Goal: Information Seeking & Learning: Compare options

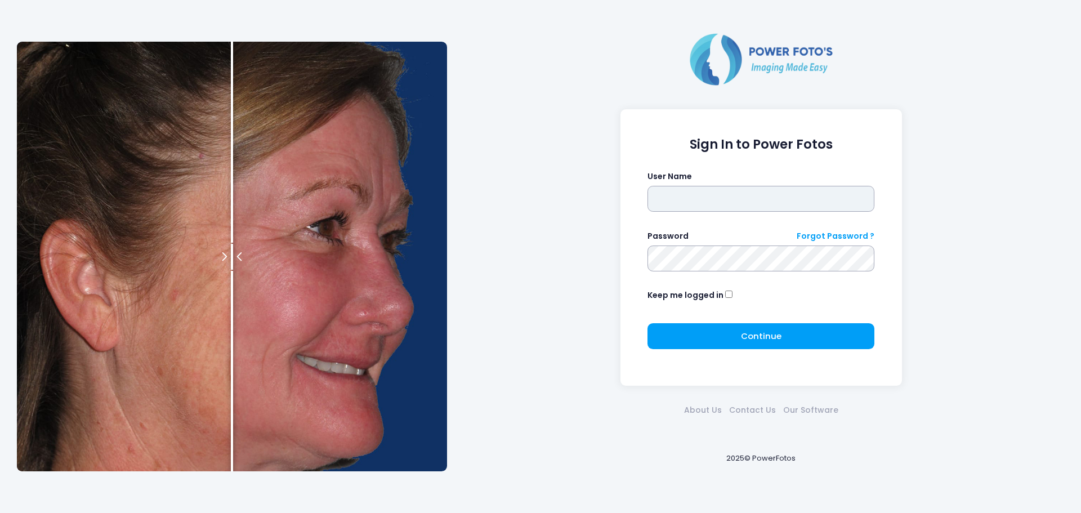
click at [696, 205] on input "text" at bounding box center [760, 199] width 227 height 26
type input "*******"
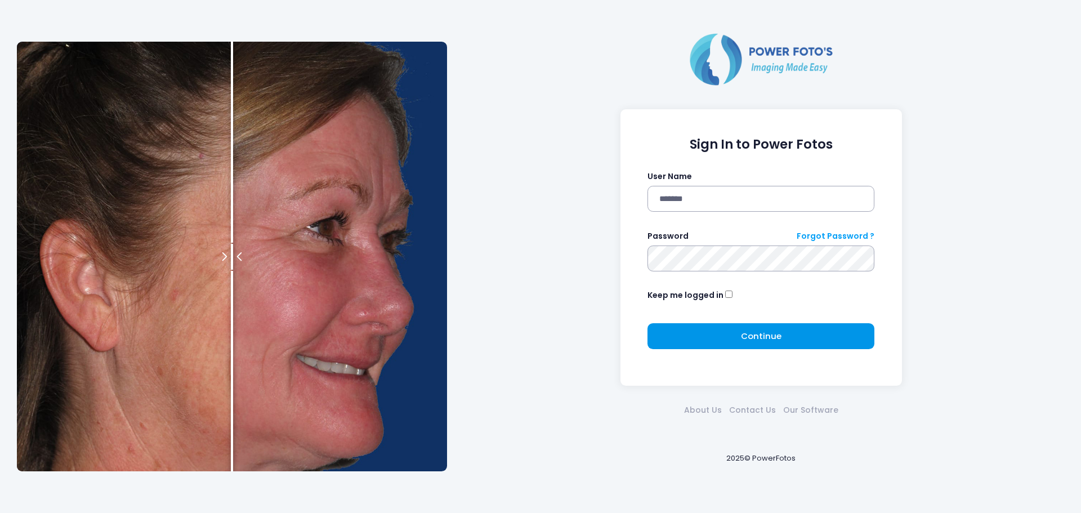
drag, startPoint x: 745, startPoint y: 321, endPoint x: 746, endPoint y: 331, distance: 9.6
click at [745, 329] on form "Sign In to Power Fotos User Name ******* Password Forgot Password ? Keep me log…" at bounding box center [760, 248] width 227 height 222
click at [746, 331] on span "Continue" at bounding box center [761, 336] width 41 height 12
click at [728, 338] on button "Continue Please wait..." at bounding box center [760, 336] width 227 height 26
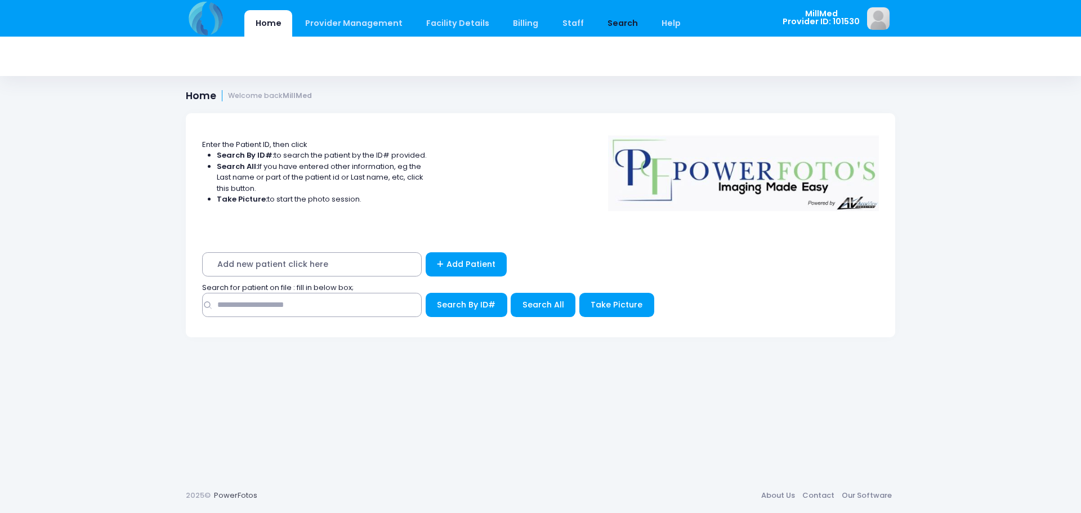
click at [611, 25] on link "Search" at bounding box center [622, 23] width 52 height 26
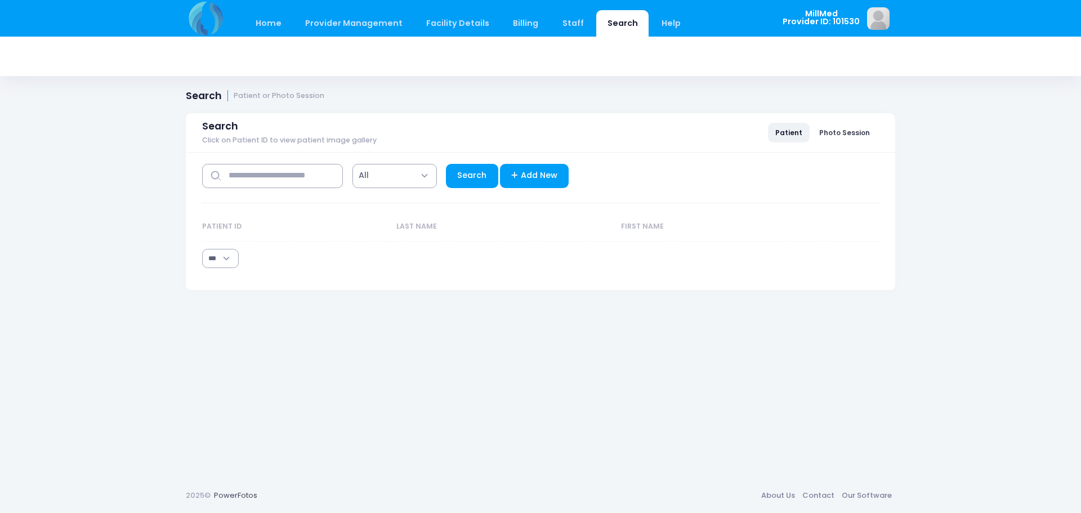
select select "***"
click at [298, 180] on input "text" at bounding box center [272, 176] width 141 height 24
type input "********"
click at [463, 177] on link "Search" at bounding box center [472, 176] width 52 height 24
select select "***"
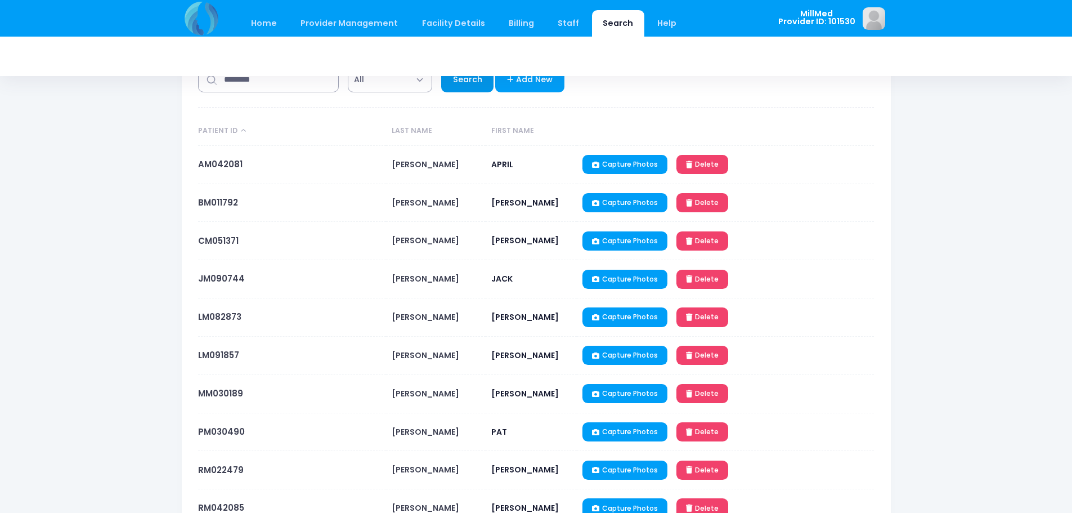
scroll to position [113, 0]
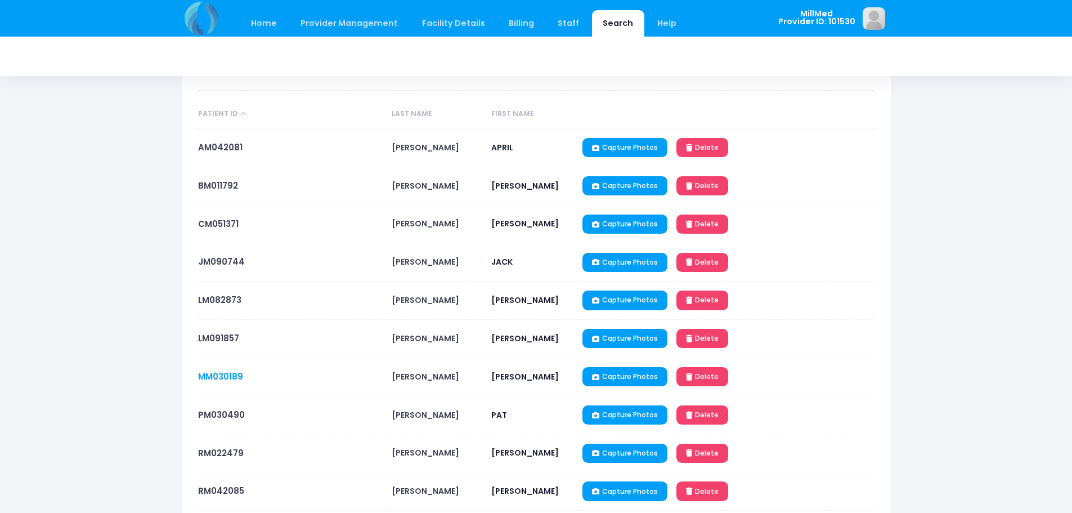
click at [232, 378] on link "MM030189" at bounding box center [220, 376] width 45 height 12
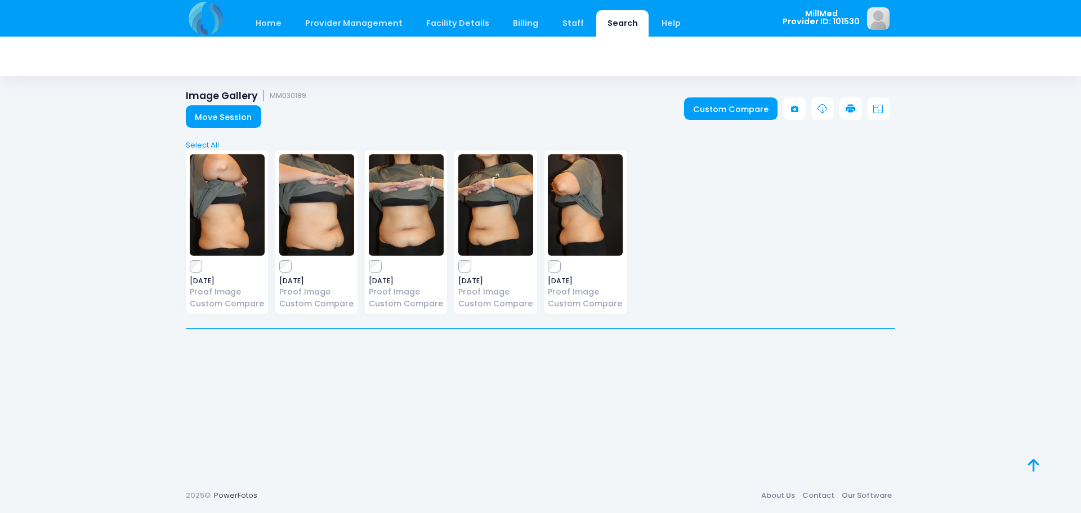
click at [419, 191] on img at bounding box center [406, 204] width 75 height 101
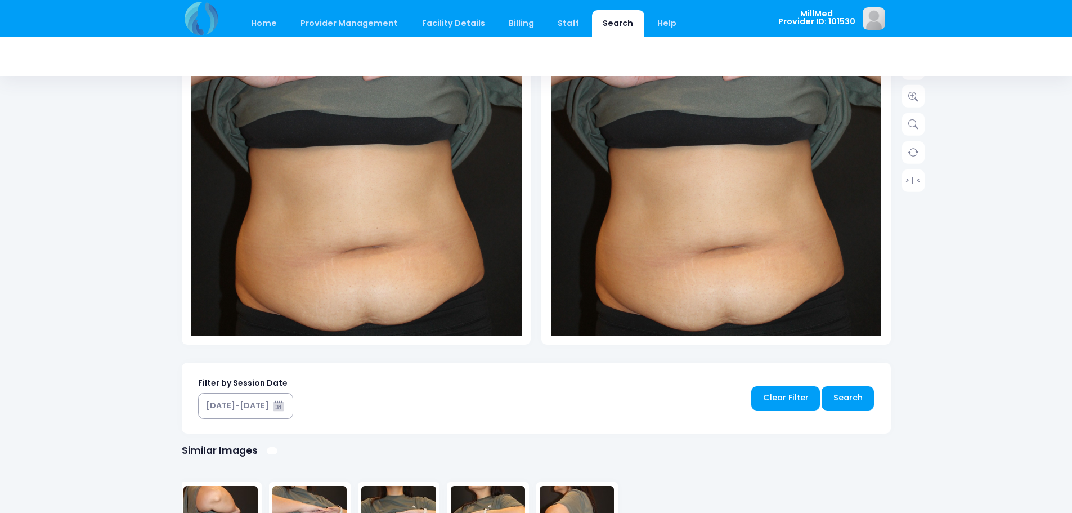
scroll to position [552, 0]
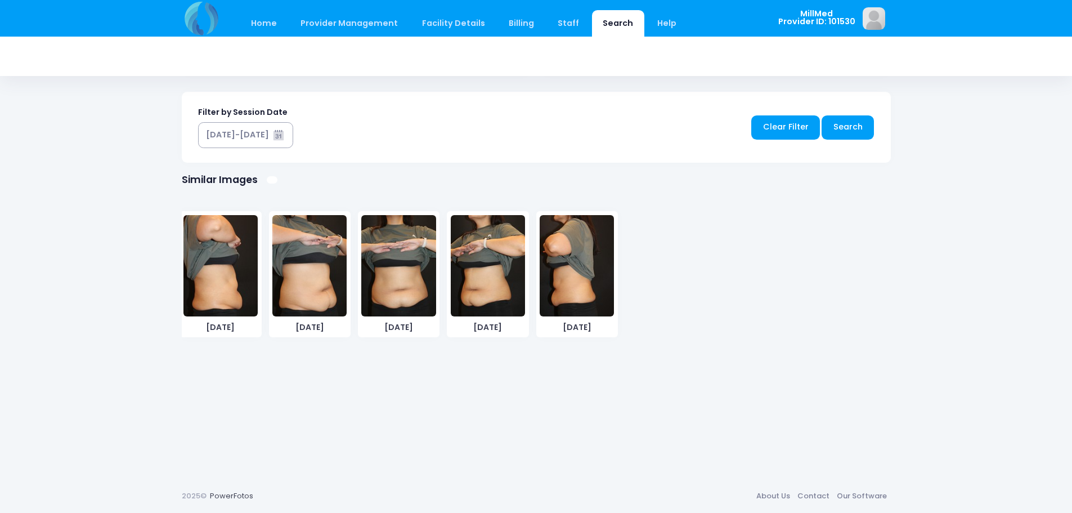
click at [214, 293] on img at bounding box center [220, 265] width 74 height 101
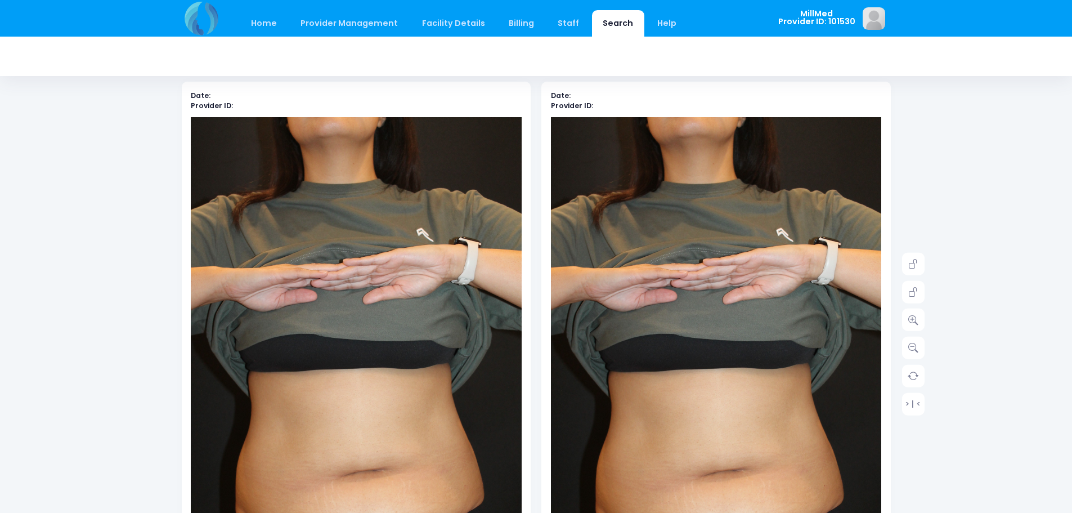
scroll to position [51, 0]
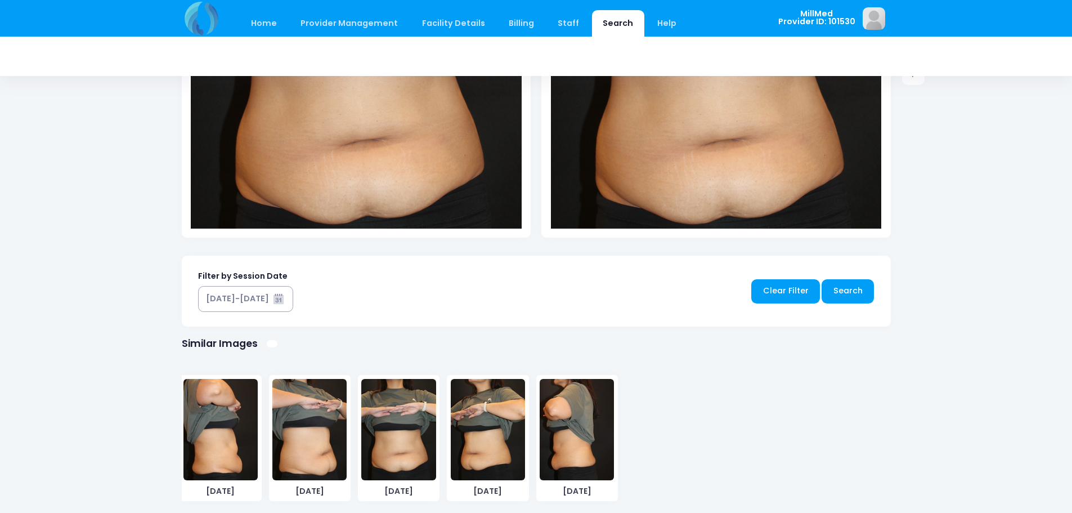
click at [580, 445] on img at bounding box center [577, 429] width 74 height 101
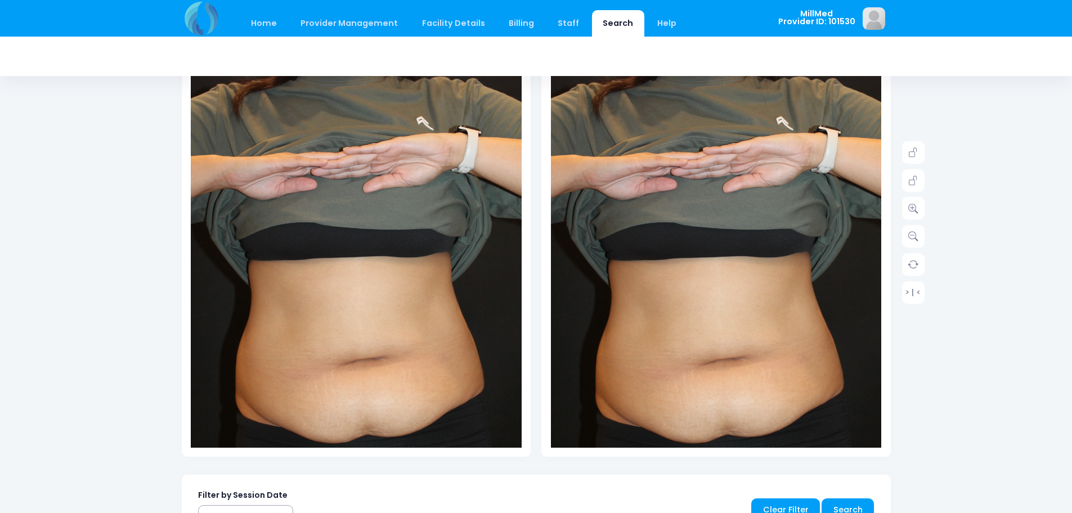
scroll to position [388, 0]
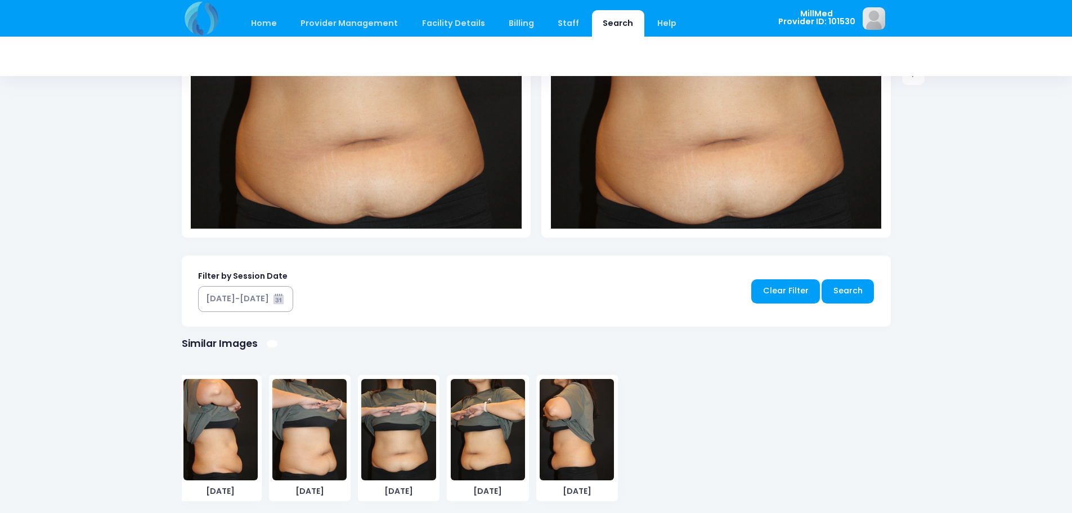
click at [298, 445] on img at bounding box center [309, 429] width 74 height 101
click at [793, 286] on link "Clear Filter" at bounding box center [785, 291] width 69 height 24
click at [324, 428] on img at bounding box center [309, 429] width 74 height 101
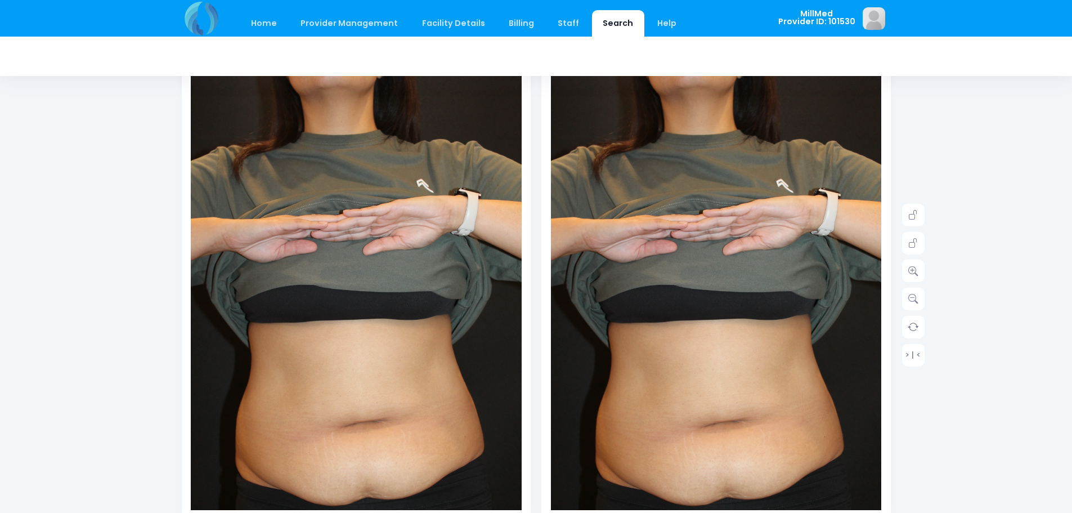
scroll to position [0, 0]
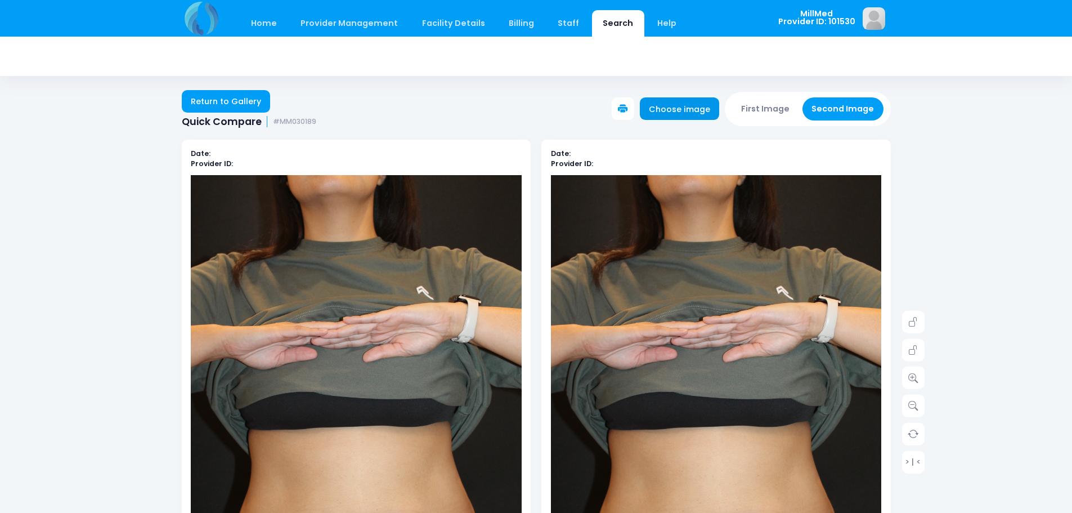
click at [708, 116] on link "Choose image" at bounding box center [680, 108] width 80 height 23
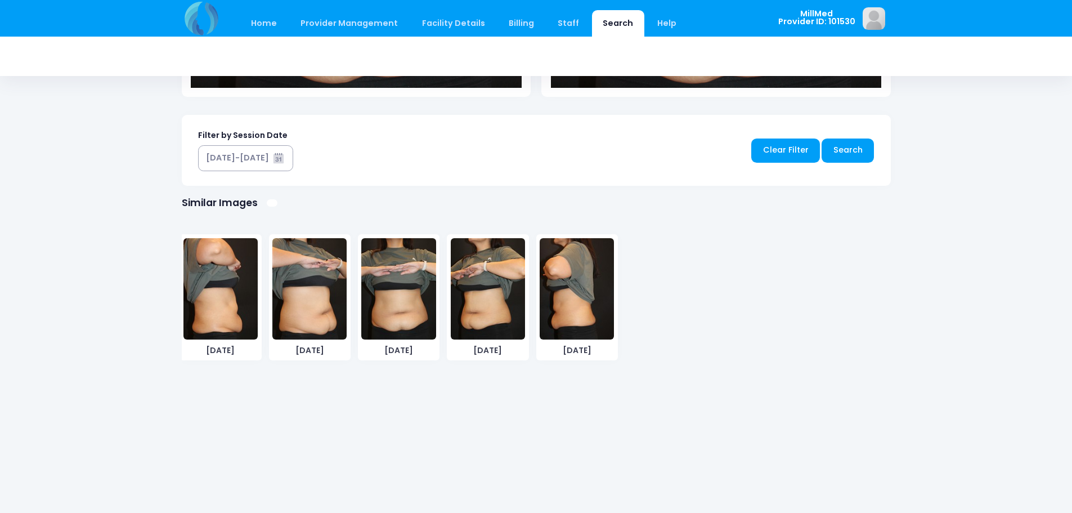
scroll to position [552, 0]
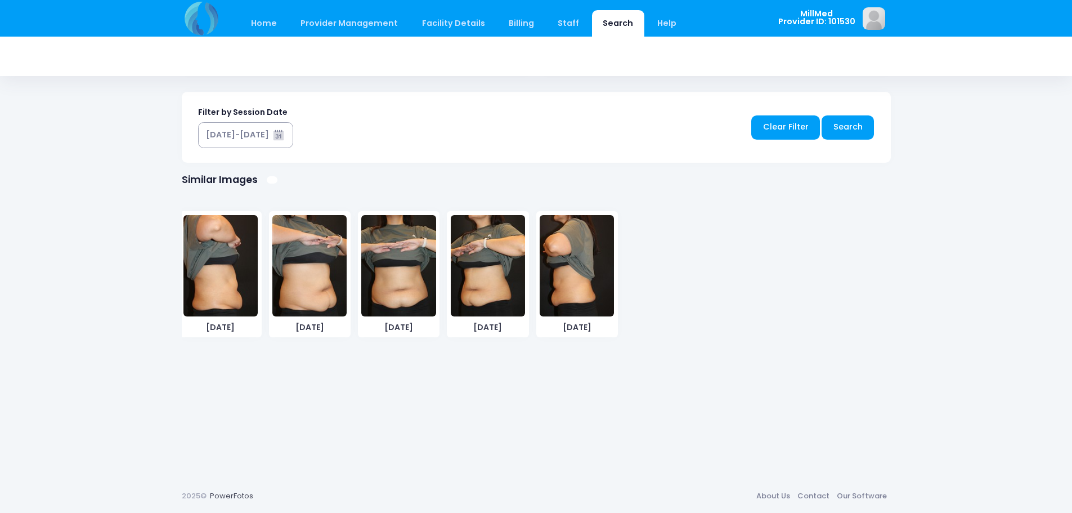
click at [250, 292] on img at bounding box center [220, 265] width 74 height 101
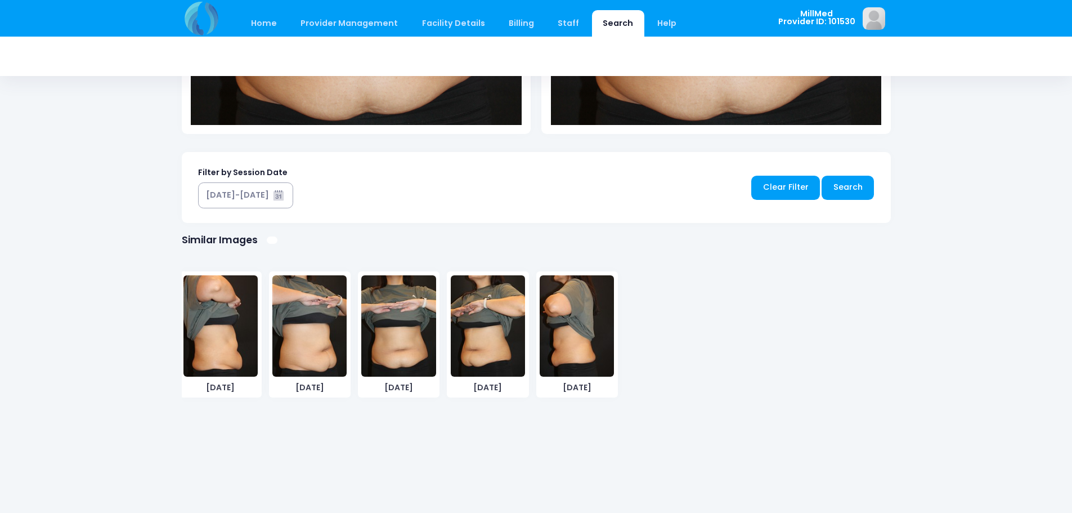
scroll to position [501, 0]
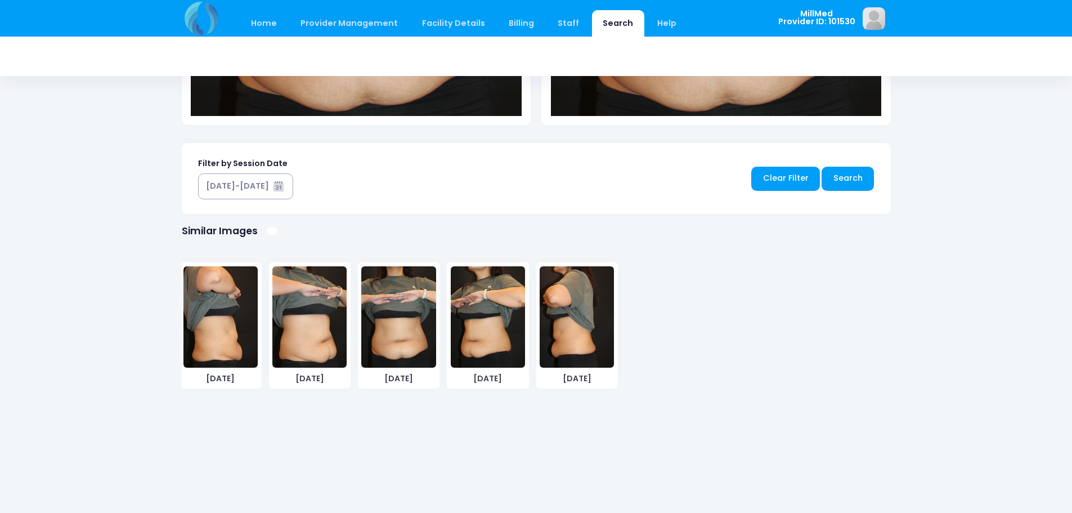
click at [109, 321] on div "Home Provider Management Provider Management Add User View Users Billing" at bounding box center [536, 31] width 1072 height 1065
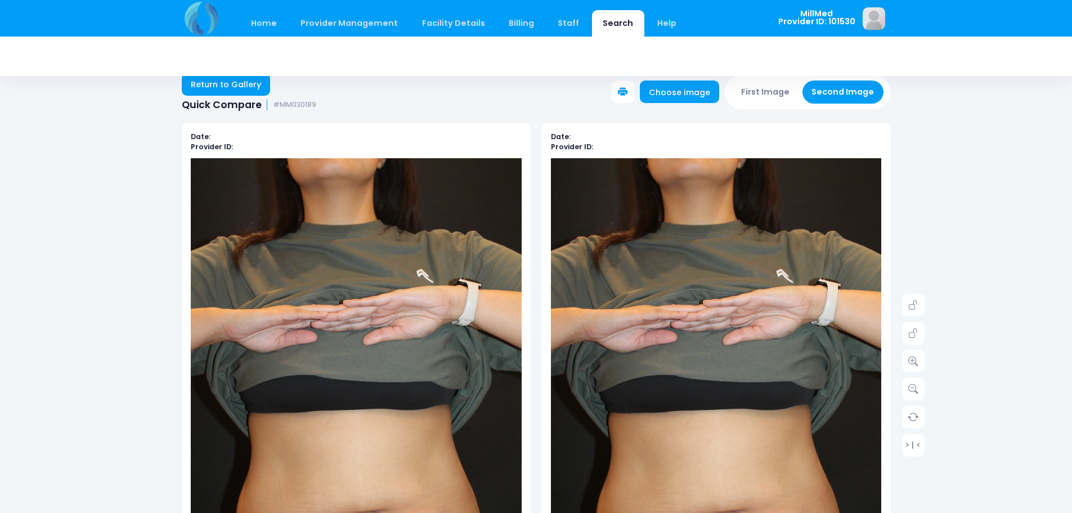
scroll to position [0, 0]
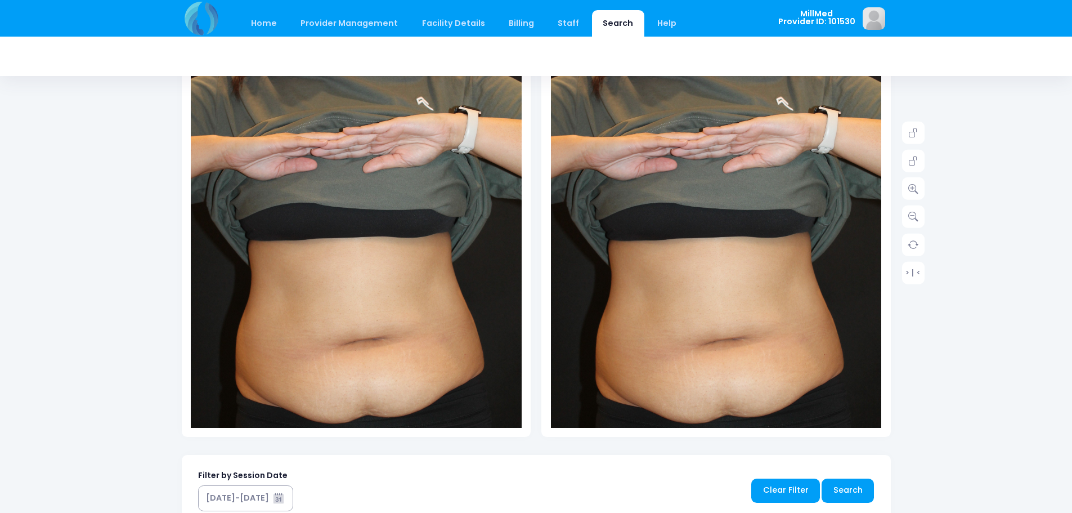
scroll to position [394, 0]
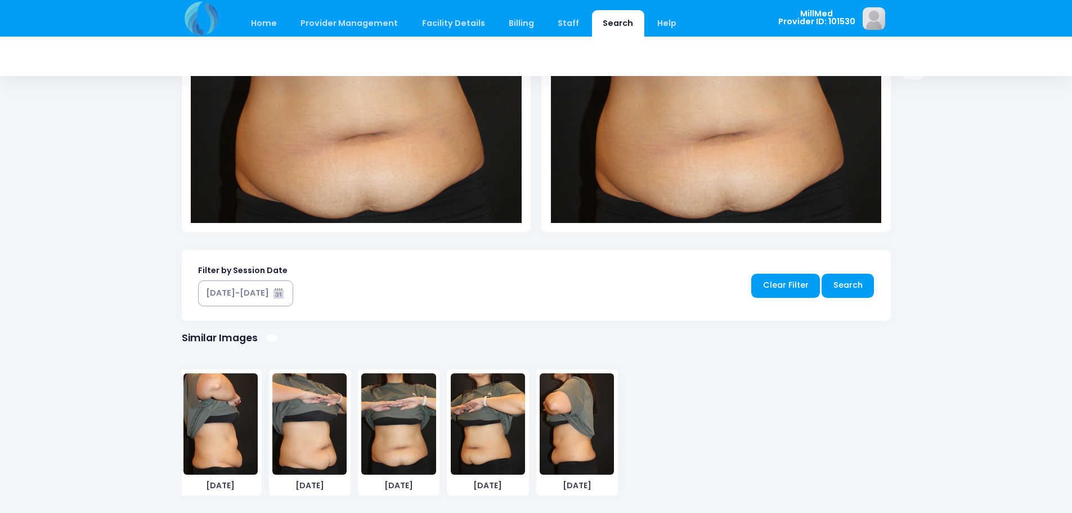
click at [324, 411] on img at bounding box center [309, 423] width 74 height 101
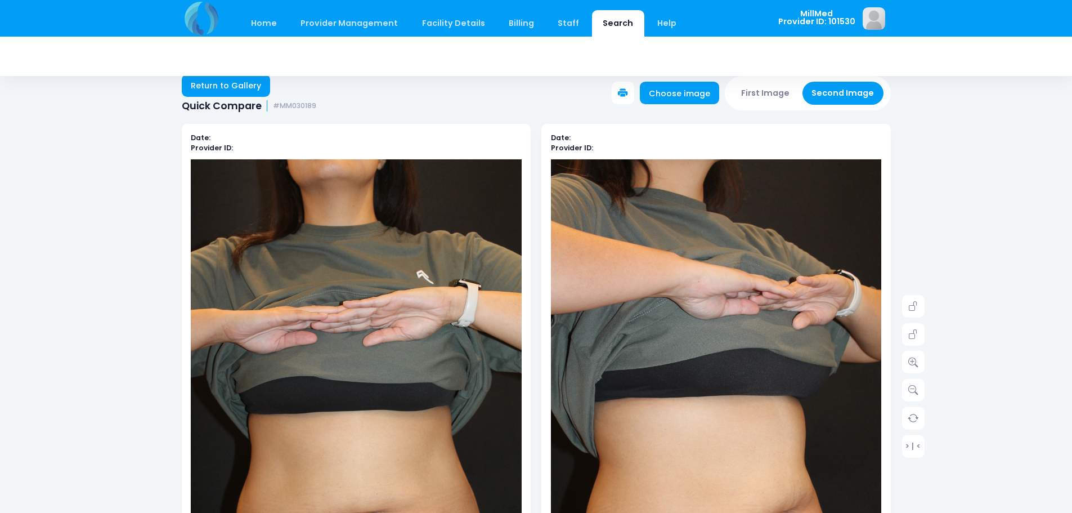
scroll to position [0, 0]
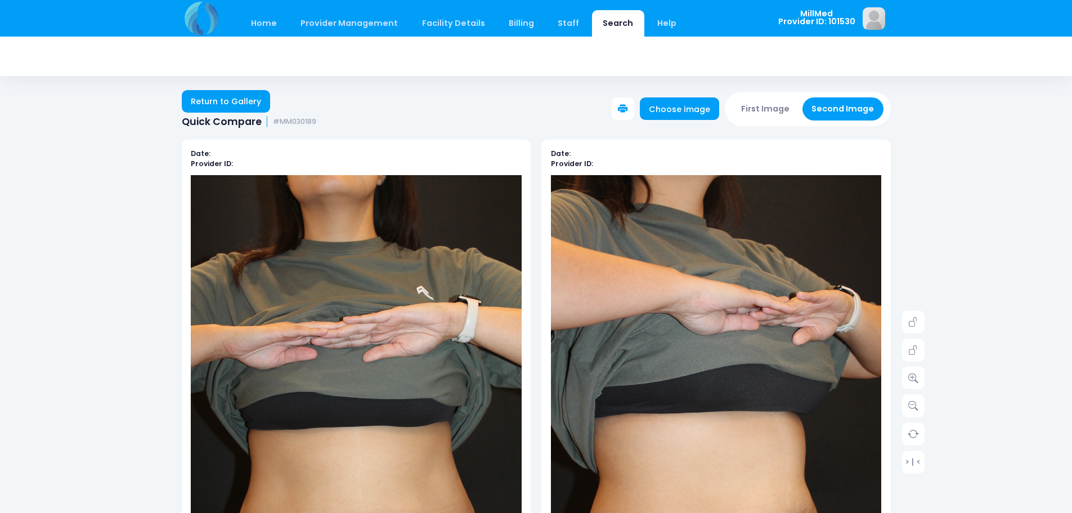
click at [768, 105] on button "First Image" at bounding box center [765, 108] width 67 height 23
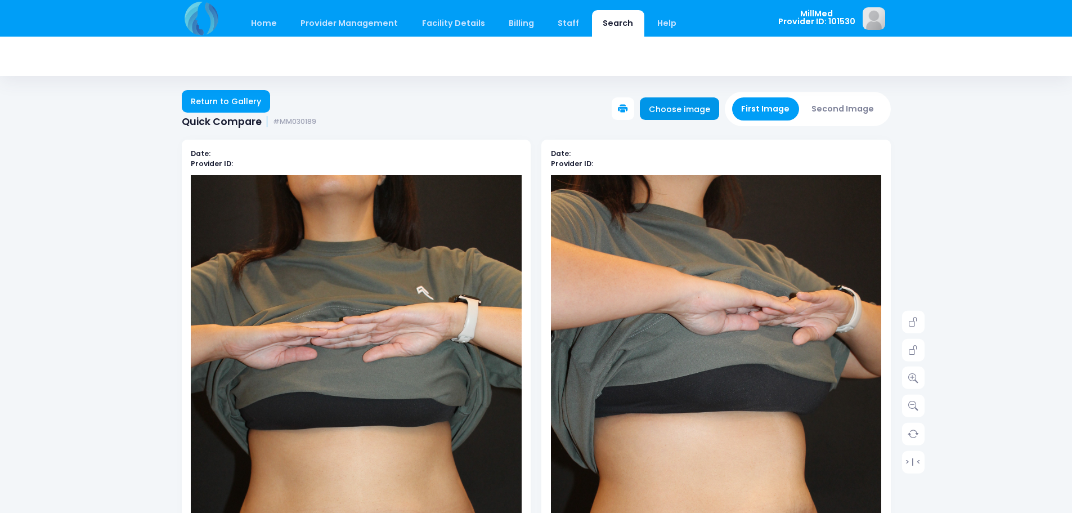
click at [687, 109] on link "Choose image" at bounding box center [680, 108] width 80 height 23
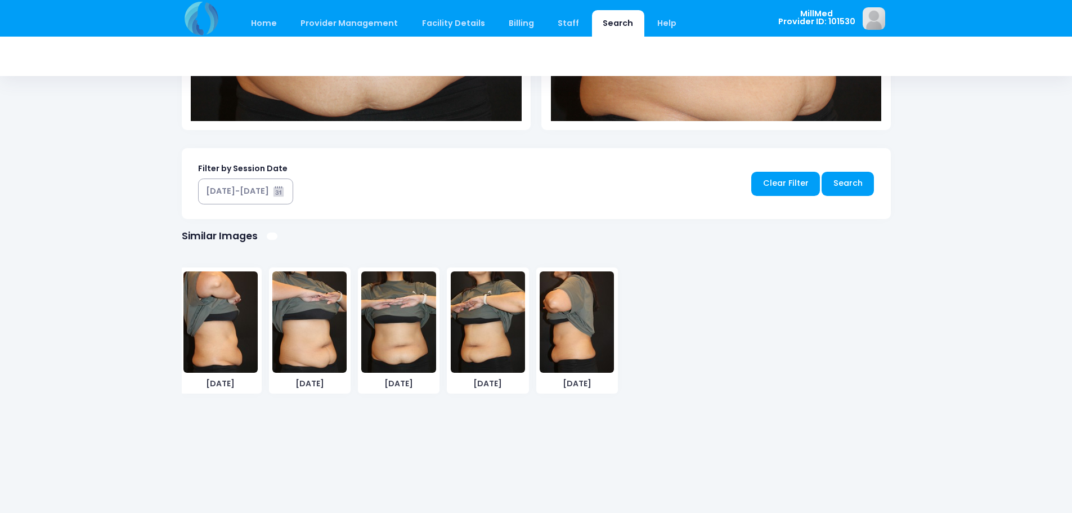
scroll to position [552, 0]
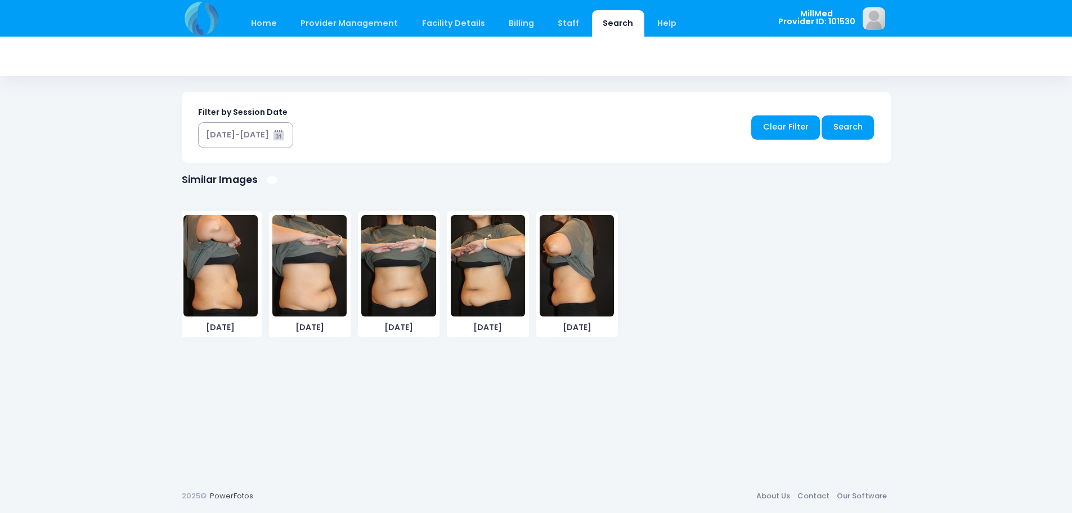
click at [227, 274] on img at bounding box center [220, 265] width 74 height 101
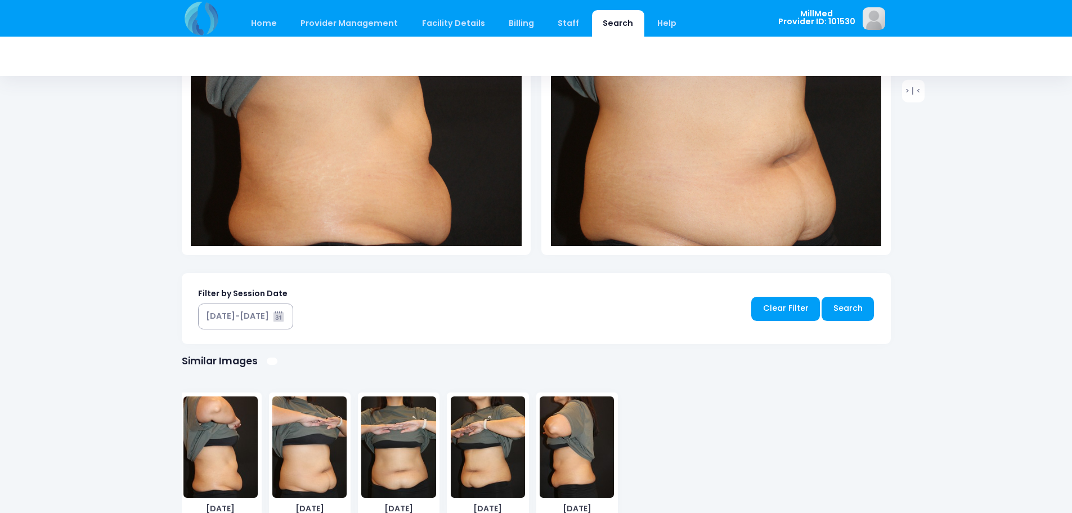
scroll to position [225, 0]
